Goal: Task Accomplishment & Management: Use online tool/utility

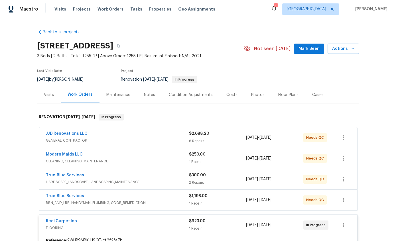
click at [64, 220] on link "Redi Carpet Inc" at bounding box center [61, 221] width 31 height 4
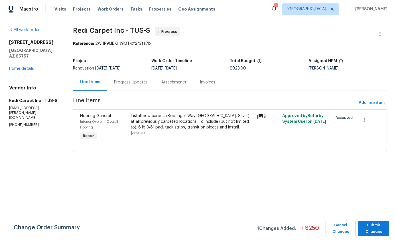
click at [195, 122] on div "Install new carpet. (Bodenger Way [GEOGRAPHIC_DATA], Silver) at all previously …" at bounding box center [192, 121] width 123 height 17
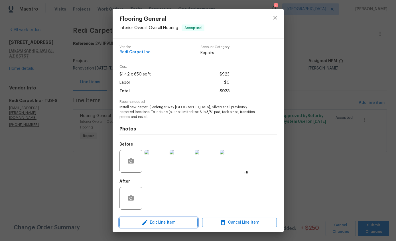
click at [172, 224] on span "Edit Line Item" at bounding box center [158, 222] width 75 height 7
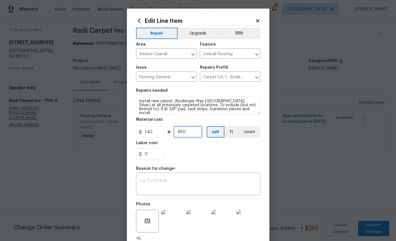
click at [193, 135] on input "650" at bounding box center [188, 131] width 28 height 11
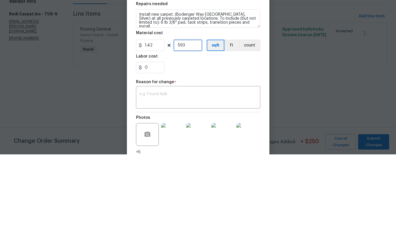
type input "593"
click at [221, 148] on div "0" at bounding box center [198, 153] width 124 height 11
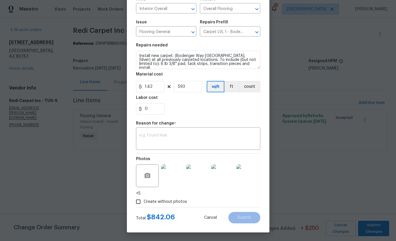
scroll to position [46, 0]
click at [235, 115] on section "Repairs needed Install new carpet. (Bodenger Way [GEOGRAPHIC_DATA], Silver) at …" at bounding box center [198, 79] width 124 height 78
click at [154, 110] on input "0" at bounding box center [150, 108] width 28 height 11
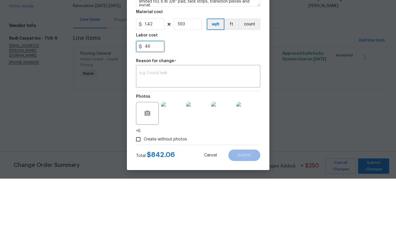
type input "46"
click at [190, 133] on textarea at bounding box center [197, 139] width 117 height 12
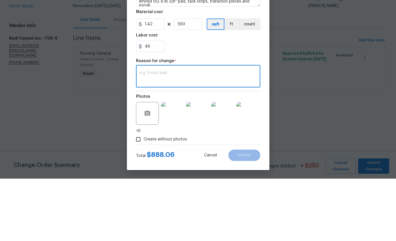
click at [190, 133] on textarea at bounding box center [197, 139] width 117 height 12
type textarea "Y"
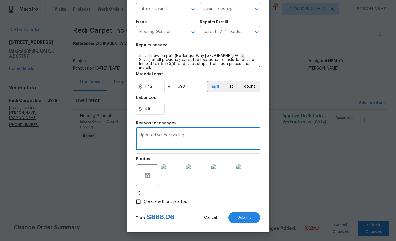
type textarea "Updated vendor pricing"
click at [249, 220] on button "Submit" at bounding box center [244, 217] width 32 height 11
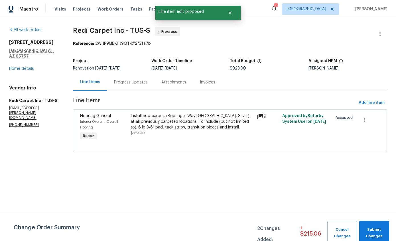
scroll to position [0, 0]
click at [375, 228] on span "Submit Changes" at bounding box center [374, 233] width 24 height 13
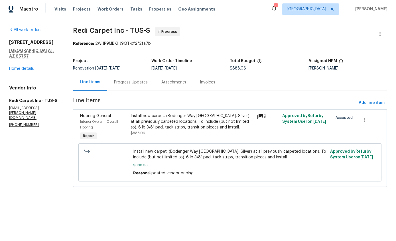
click at [25, 67] on link "Home details" at bounding box center [21, 69] width 25 height 4
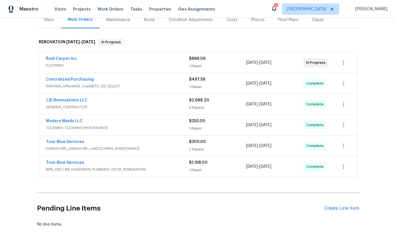
scroll to position [75, 0]
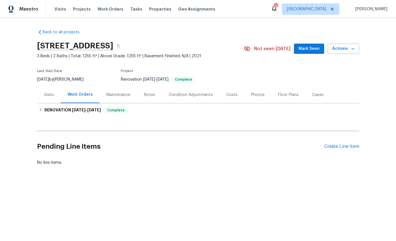
click at [256, 94] on div "Photos" at bounding box center [257, 95] width 13 height 6
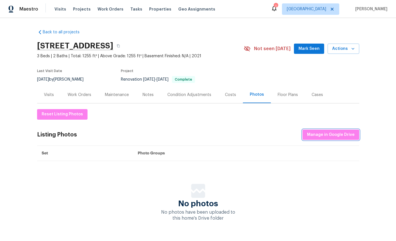
click at [333, 134] on span "Manage in Google Drive" at bounding box center [331, 134] width 48 height 7
click at [369, 76] on div "Back to all projects [STREET_ADDRESS] 3 Beds | 2 Baths | Total: 1255 ft² | Abov…" at bounding box center [198, 129] width 396 height 223
click at [337, 134] on span "Manage in Google Drive" at bounding box center [331, 134] width 48 height 7
